Goal: Find specific page/section: Find specific page/section

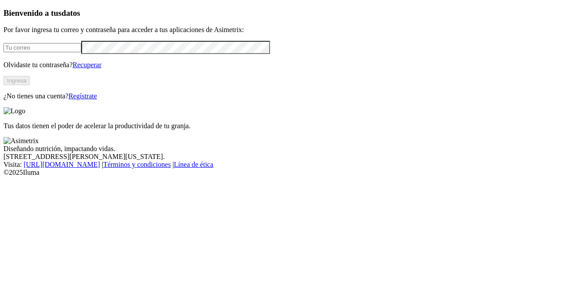
click at [92, 54] on div at bounding box center [281, 47] width 555 height 13
click at [81, 52] on input "email" at bounding box center [43, 47] width 78 height 9
type input "[PERSON_NAME][EMAIL_ADDRESS][PERSON_NAME][DOMAIN_NAME]"
click input "submit" at bounding box center [0, 0] width 0 height 0
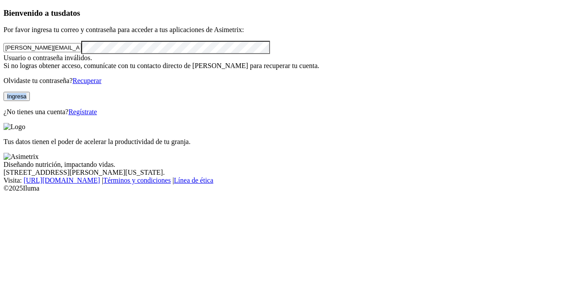
drag, startPoint x: 105, startPoint y: 152, endPoint x: 101, endPoint y: 142, distance: 10.8
click at [101, 116] on div "Bienvenido a tus datos Por favor ingresa tu correo y contraseña para acceder a …" at bounding box center [281, 62] width 555 height 108
click at [30, 101] on button "Ingresa" at bounding box center [17, 96] width 26 height 9
click at [4, 81] on div "Bienvenido a tus datos Por favor ingresa tu correo y contraseña para acceder a …" at bounding box center [281, 62] width 555 height 108
click input "submit" at bounding box center [0, 0] width 0 height 0
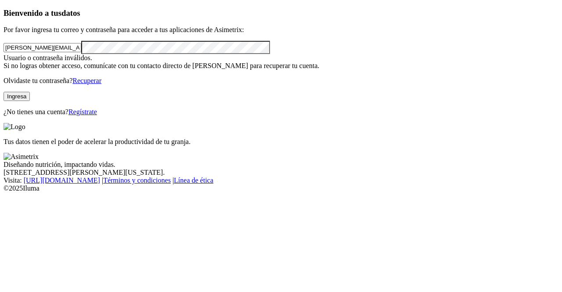
click at [30, 101] on button "Ingresa" at bounding box center [17, 96] width 26 height 9
click input "submit" at bounding box center [0, 0] width 0 height 0
